Goal: Information Seeking & Learning: Check status

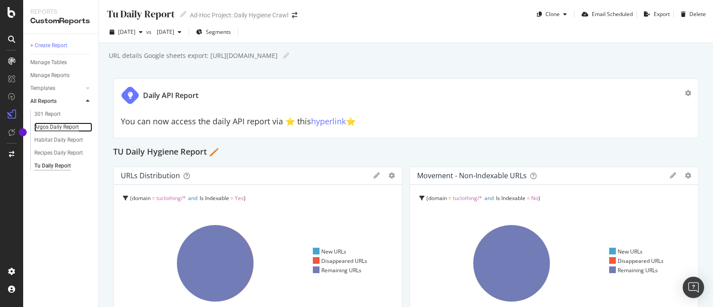
click at [58, 127] on div "Argos Daily Report" at bounding box center [56, 127] width 45 height 9
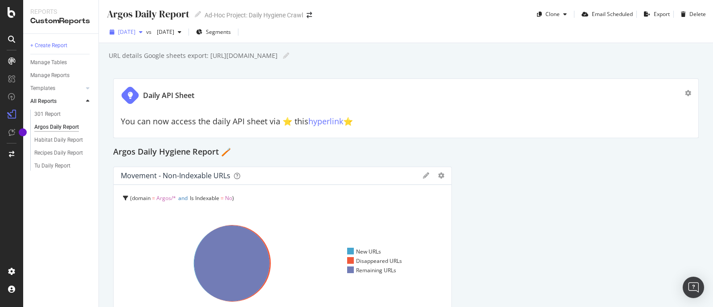
click at [146, 28] on div "[DATE]" at bounding box center [126, 31] width 40 height 13
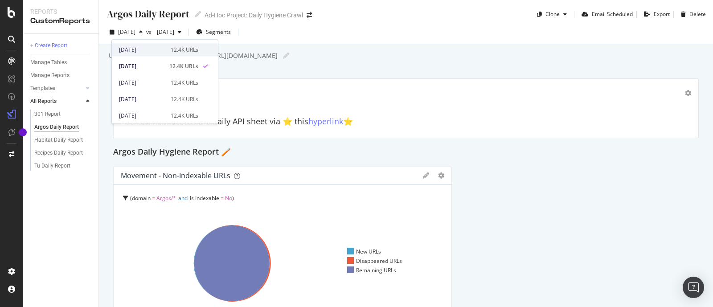
click at [152, 44] on div "2025 Sep. 10th 12.4K URLs" at bounding box center [165, 49] width 106 height 13
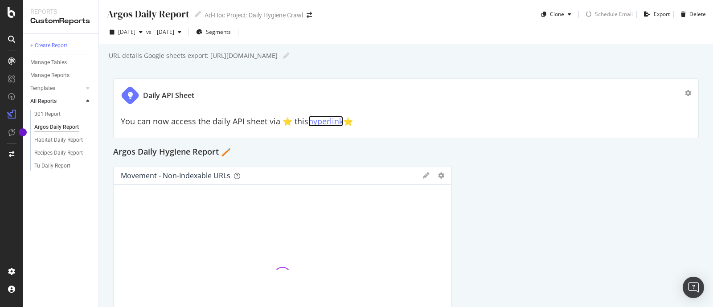
click at [333, 117] on link "hyperlink" at bounding box center [326, 121] width 35 height 11
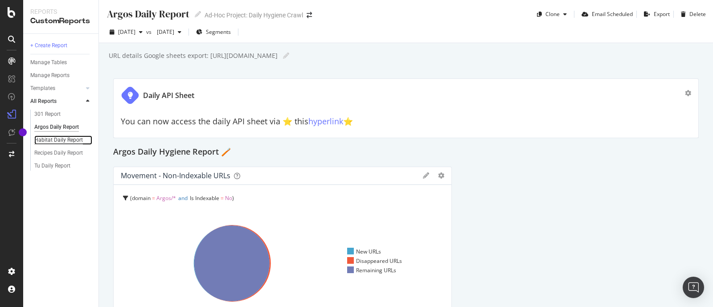
click at [61, 138] on div "Habitat Daily Report" at bounding box center [58, 140] width 49 height 9
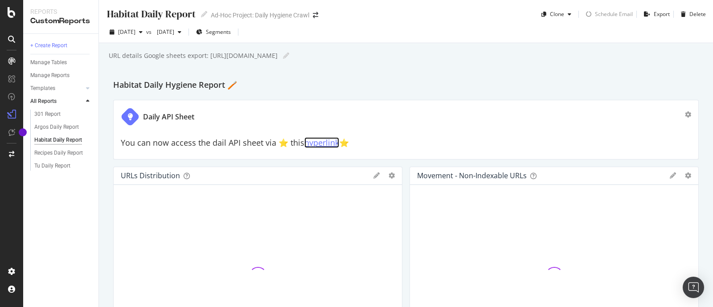
click at [320, 144] on link "hyperlink" at bounding box center [322, 142] width 35 height 11
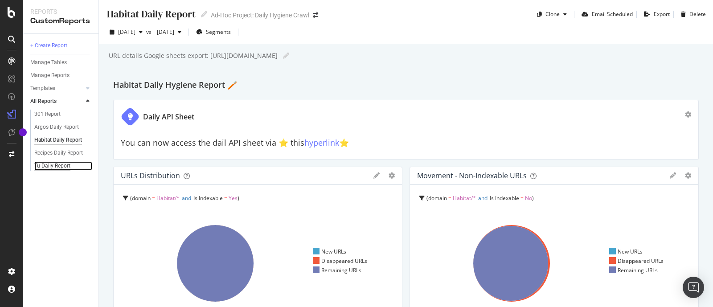
click at [59, 161] on div "Tu Daily Report" at bounding box center [52, 165] width 36 height 9
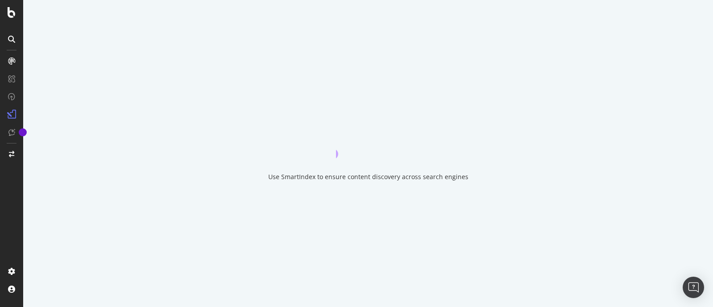
click at [59, 161] on div "Use SmartIndex to ensure content discovery across search engines" at bounding box center [368, 153] width 690 height 307
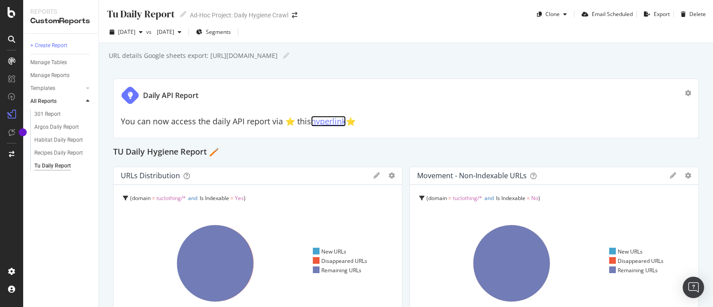
click at [325, 119] on link "hyperlink" at bounding box center [328, 121] width 35 height 11
